Goal: Task Accomplishment & Management: Use online tool/utility

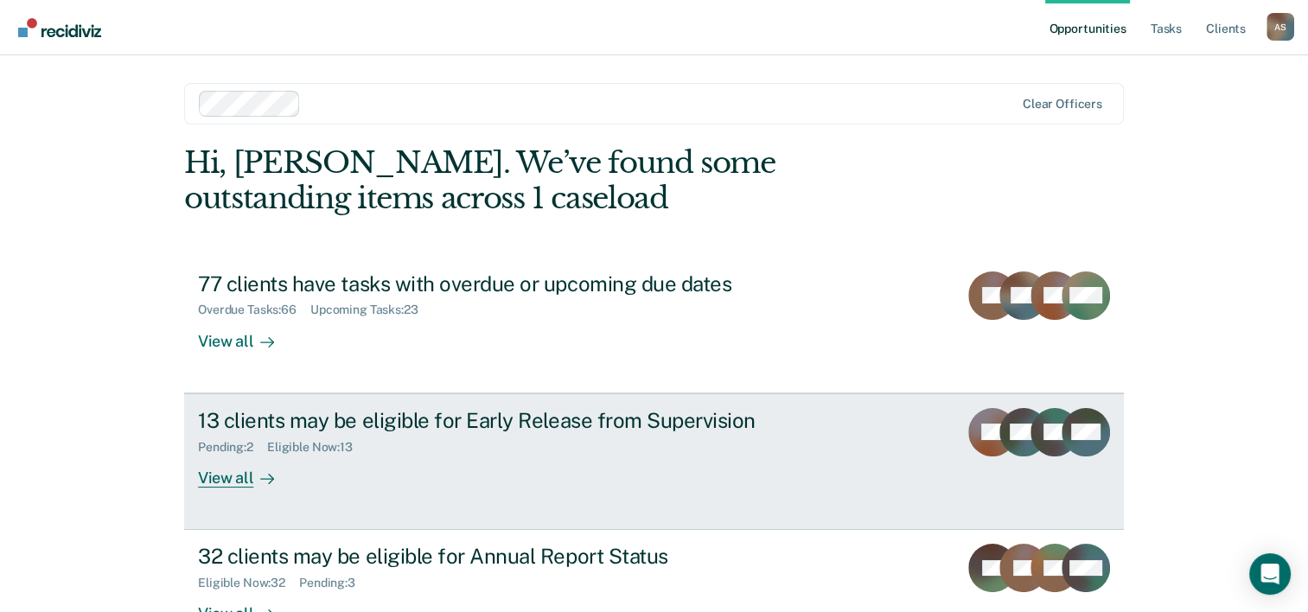
click at [226, 483] on div "View all" at bounding box center [246, 471] width 97 height 34
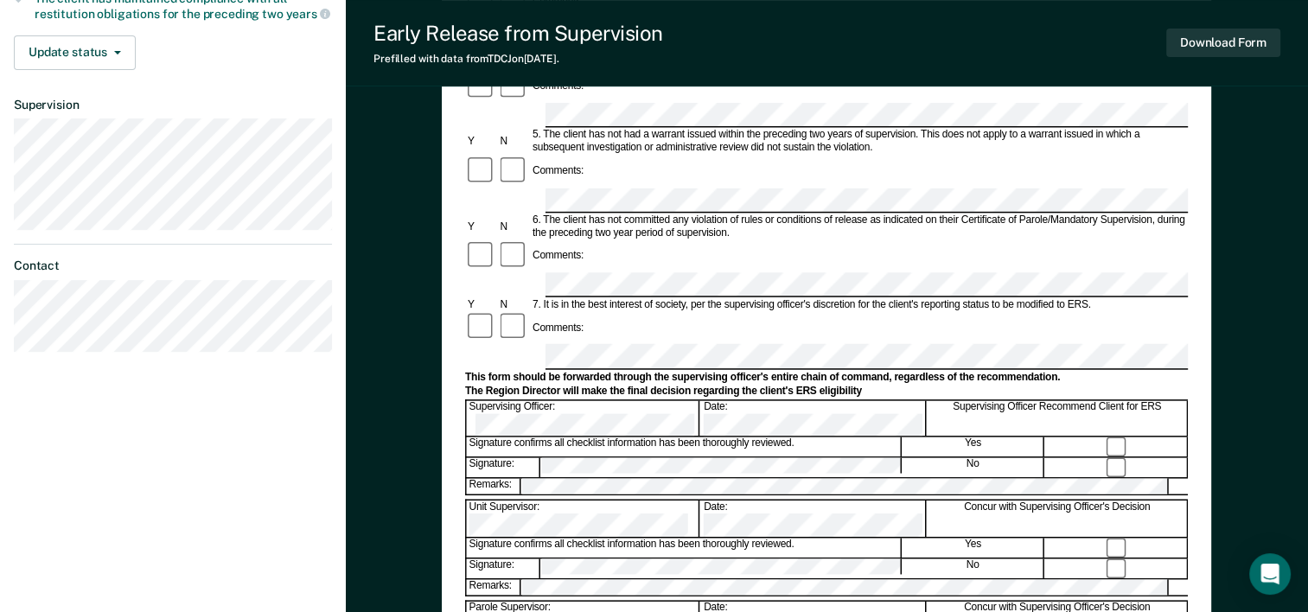
scroll to position [519, 0]
